Goal: Navigation & Orientation: Find specific page/section

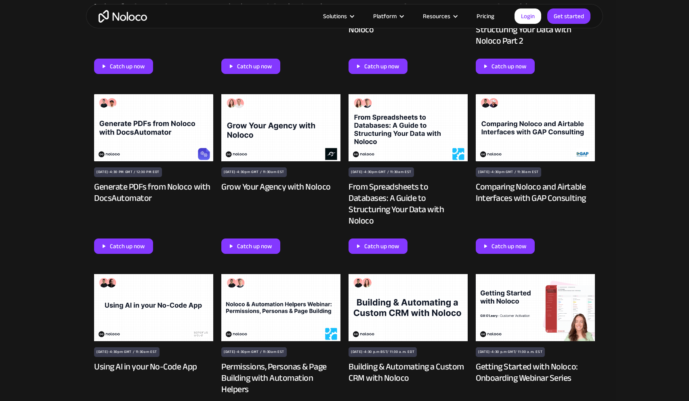
scroll to position [1032, 0]
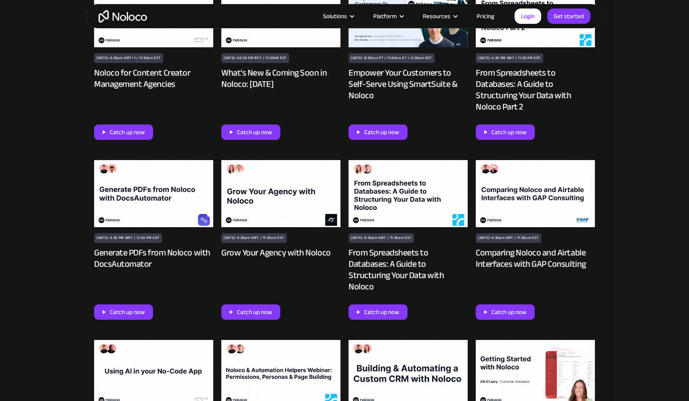
click at [390, 187] on img at bounding box center [408, 193] width 119 height 67
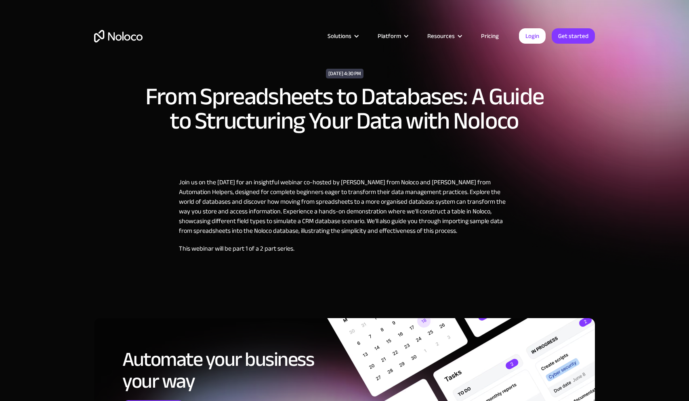
click at [285, 193] on p "Join us on the [DATE] for an insightful webinar co-hosted by [PERSON_NAME] from…" at bounding box center [344, 206] width 331 height 58
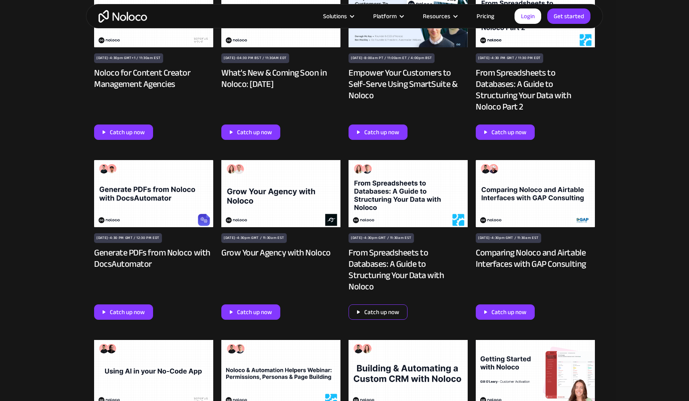
click at [396, 307] on div "Catch up now" at bounding box center [381, 312] width 35 height 10
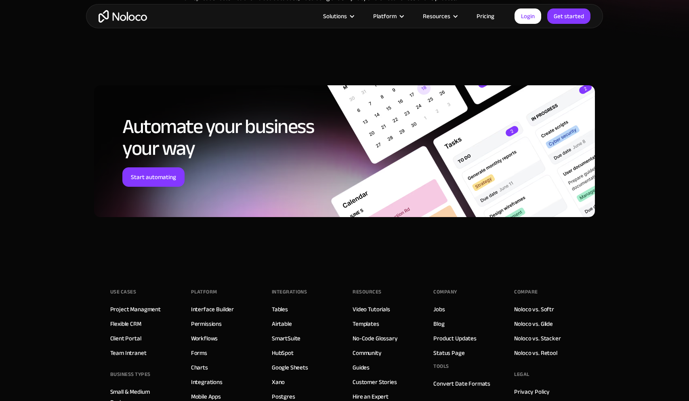
scroll to position [4, 0]
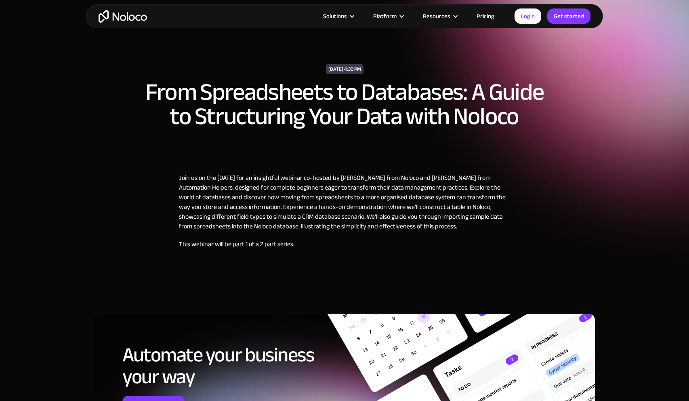
click at [272, 246] on p "This webinar will be part 1 of a 2 part series." at bounding box center [344, 244] width 331 height 10
click at [539, 19] on link "Login" at bounding box center [527, 15] width 27 height 15
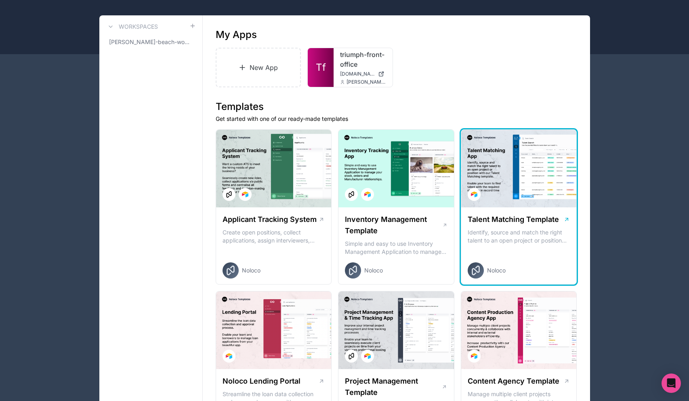
scroll to position [52, 0]
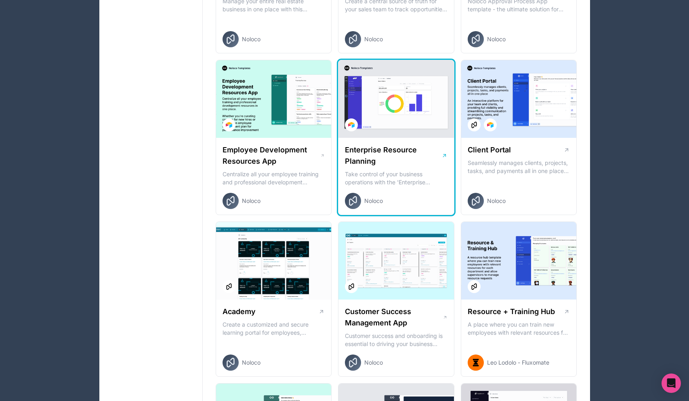
scroll to position [594, 0]
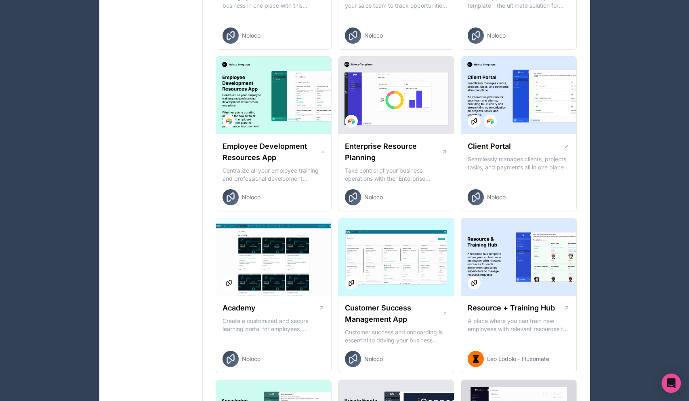
click at [648, 149] on div "Apps Billing Profile Guides Community Connect with an Expert JB Billing Profile…" at bounding box center [344, 157] width 689 height 1503
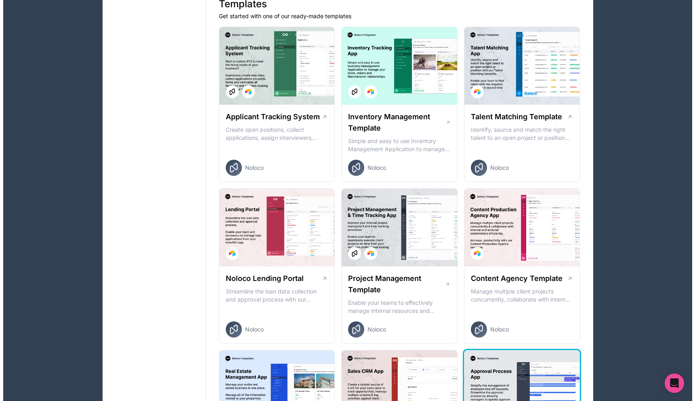
scroll to position [0, 0]
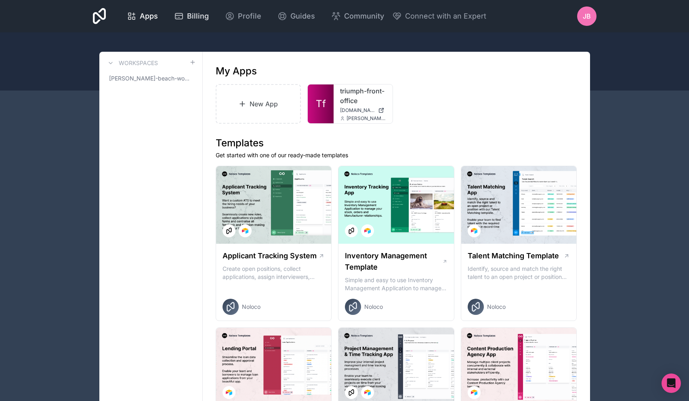
click at [197, 12] on span "Billing" at bounding box center [198, 15] width 22 height 11
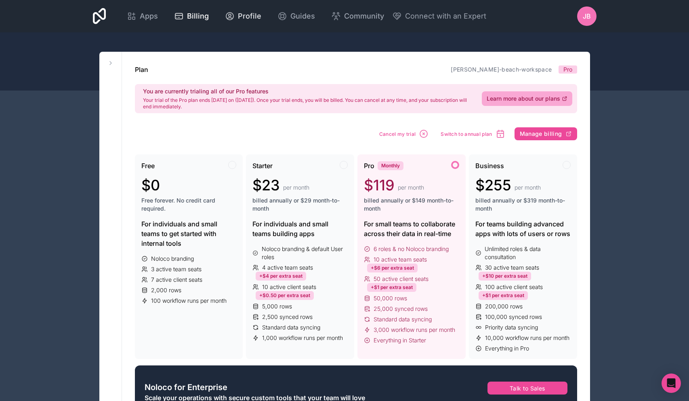
click at [235, 15] on div "Profile" at bounding box center [243, 15] width 36 height 11
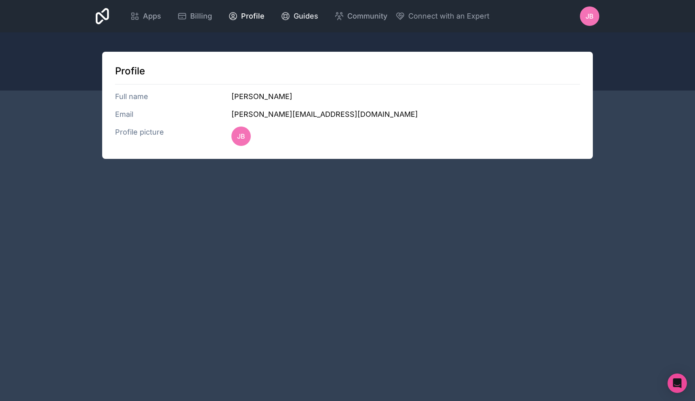
click at [306, 15] on span "Guides" at bounding box center [306, 15] width 25 height 11
click at [367, 19] on span "Community" at bounding box center [367, 15] width 40 height 11
click at [418, 21] on span "Connect with an Expert" at bounding box center [448, 15] width 81 height 11
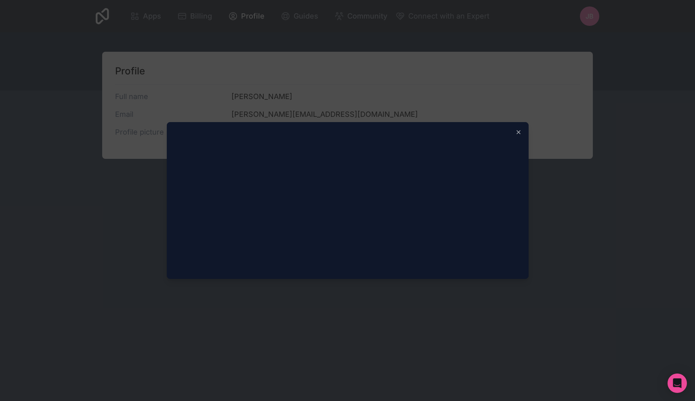
click at [617, 180] on div at bounding box center [347, 200] width 695 height 401
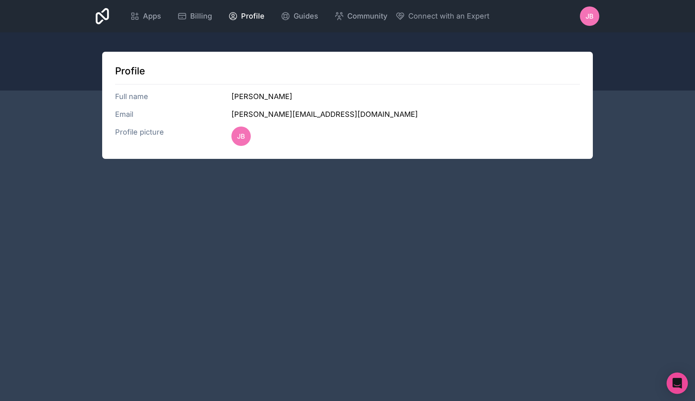
click at [673, 384] on icon "Open Intercom Messenger" at bounding box center [677, 383] width 10 height 10
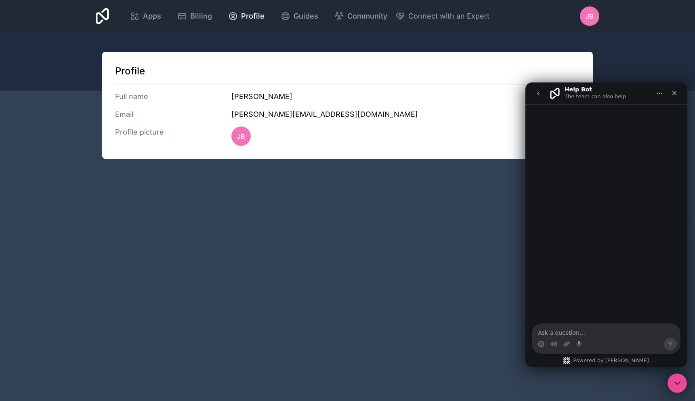
click at [605, 313] on div "Intercom messenger" at bounding box center [606, 214] width 162 height 220
click at [538, 94] on icon "go back" at bounding box center [538, 93] width 2 height 4
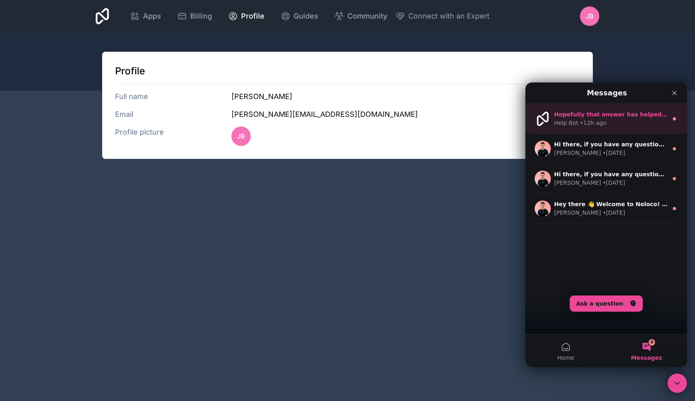
click at [599, 120] on div "• 12h ago" at bounding box center [593, 123] width 26 height 8
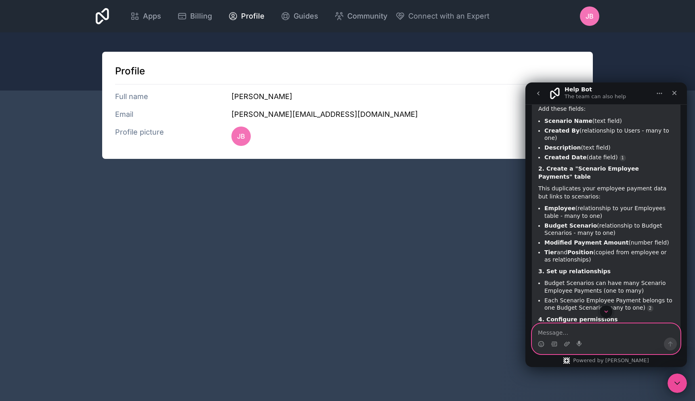
scroll to position [876, 0]
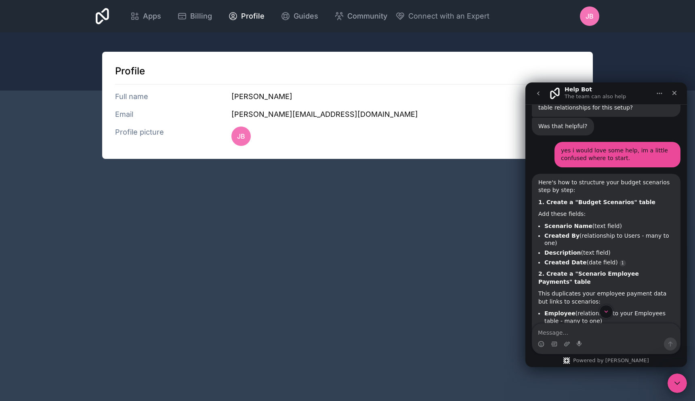
click at [474, 217] on div "Apps Billing Profile Guides Community Connect with an Expert JB Billing Profile…" at bounding box center [347, 200] width 695 height 401
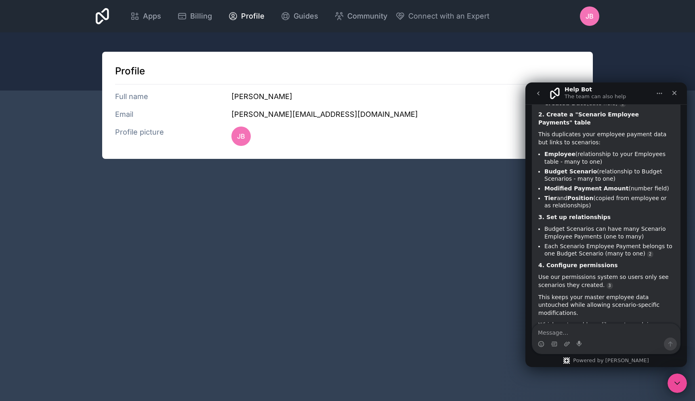
scroll to position [993, 0]
